Goal: Information Seeking & Learning: Find specific fact

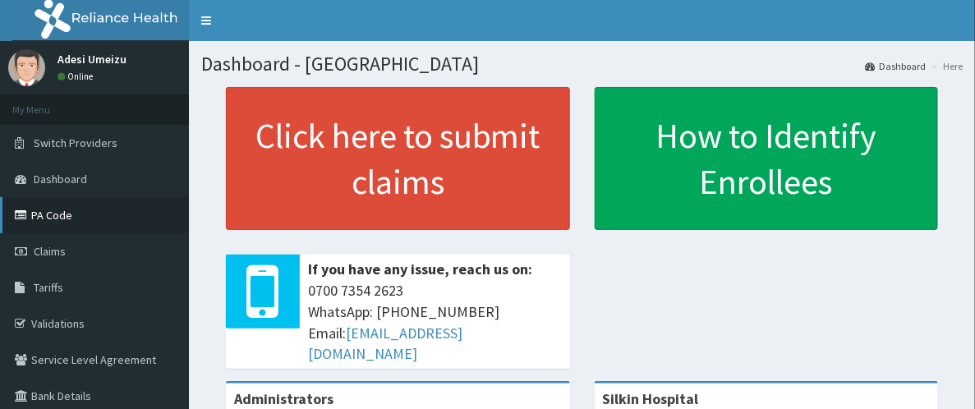
click at [70, 214] on link "PA Code" at bounding box center [94, 215] width 189 height 36
click at [44, 290] on span "Tariffs" at bounding box center [49, 287] width 30 height 15
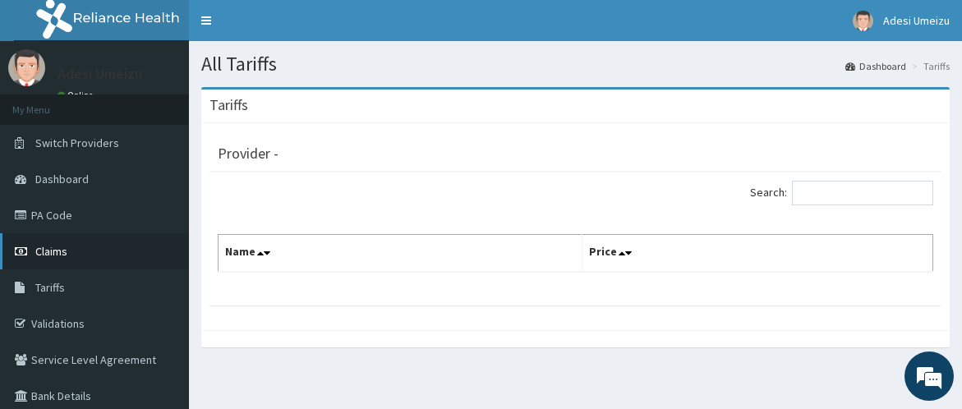
click at [49, 252] on span "Claims" at bounding box center [51, 251] width 32 height 15
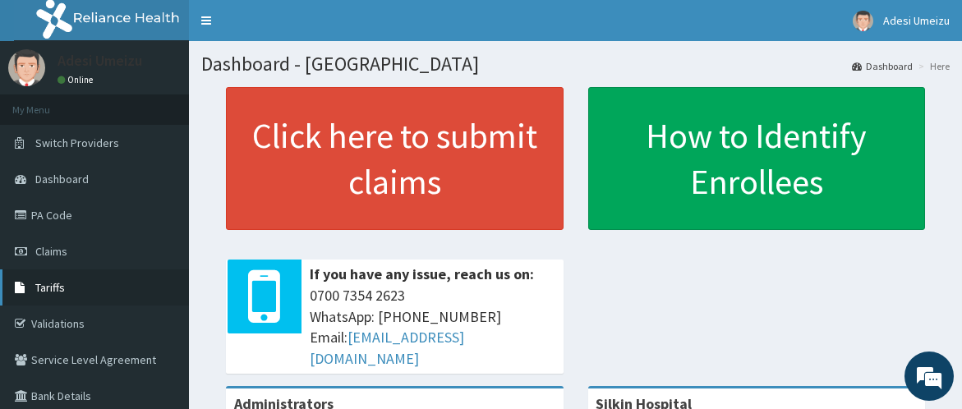
click at [59, 286] on span "Tariffs" at bounding box center [50, 287] width 30 height 15
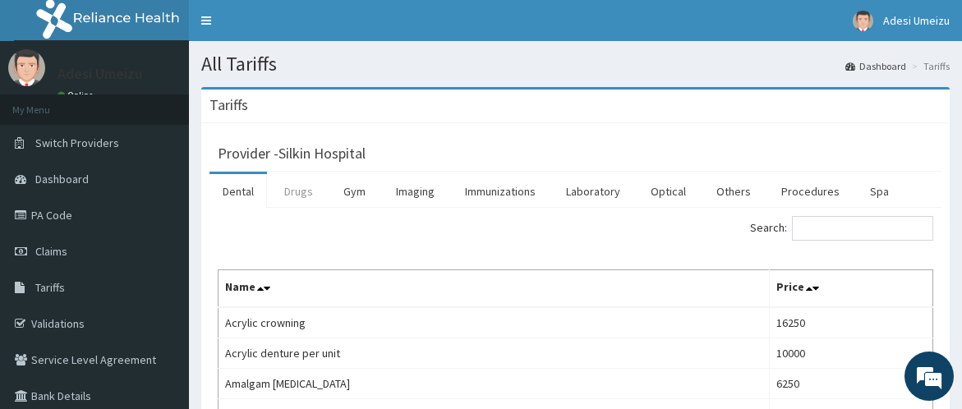
click at [300, 190] on link "Drugs" at bounding box center [298, 191] width 55 height 35
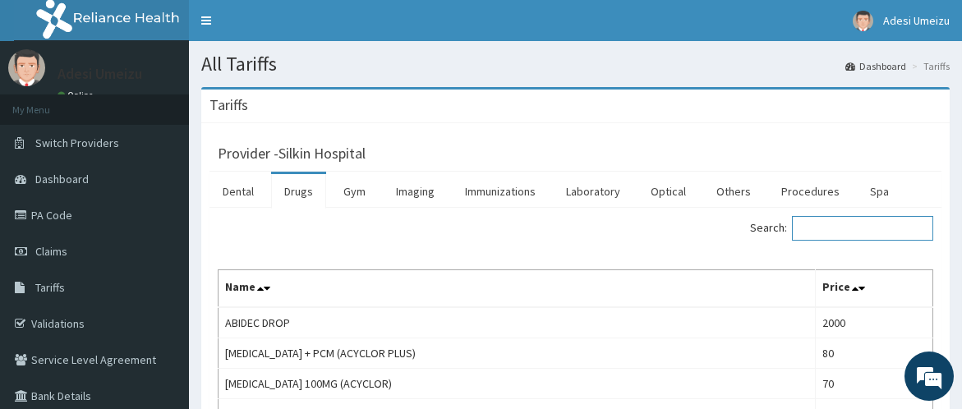
click at [831, 225] on input "Search:" at bounding box center [862, 228] width 141 height 25
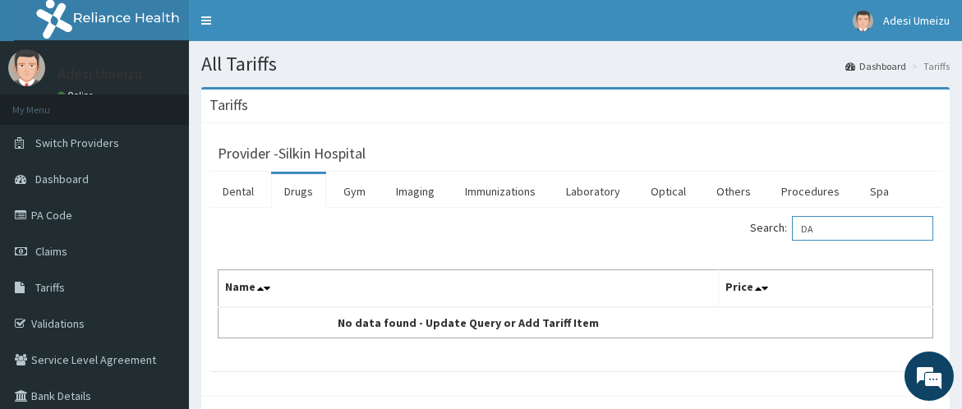
type input "D"
type input "S"
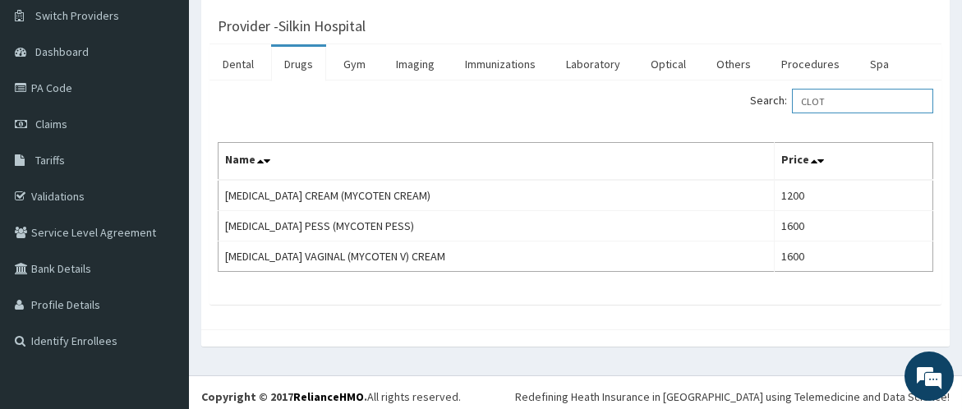
scroll to position [133, 0]
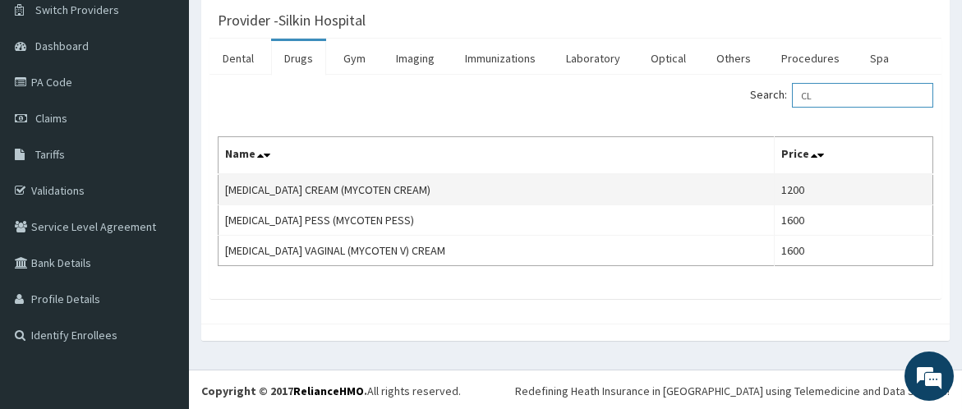
type input "C"
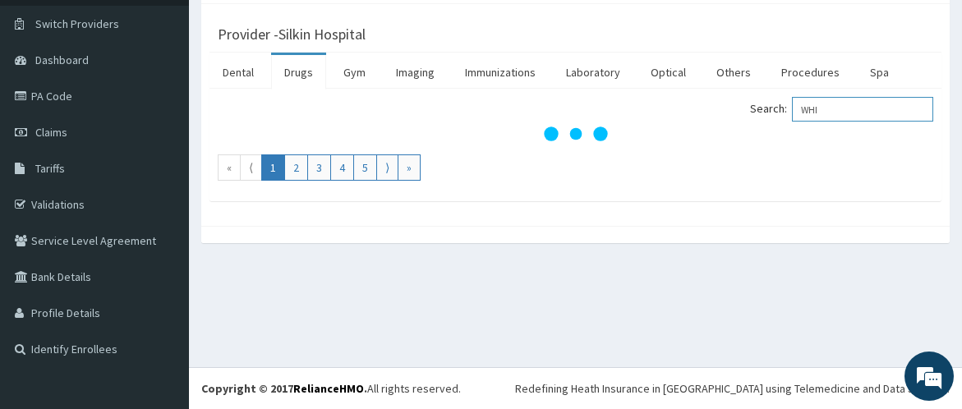
scroll to position [118, 0]
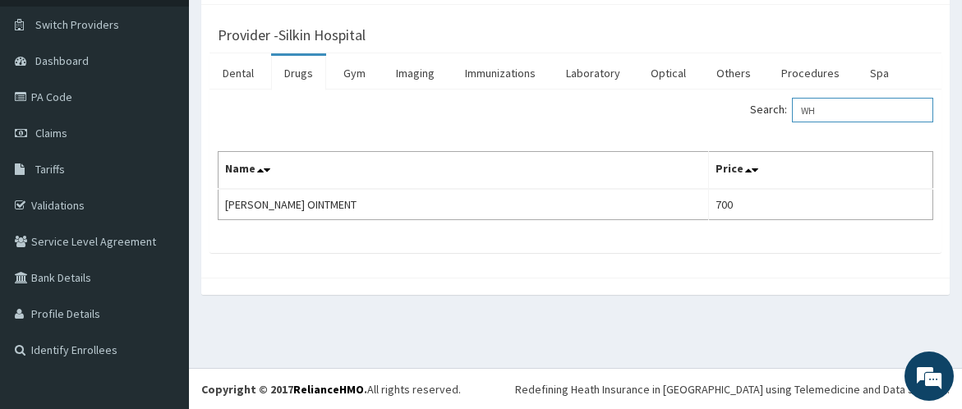
type input "W"
type input "ANTI F"
